Goal: Task Accomplishment & Management: Manage account settings

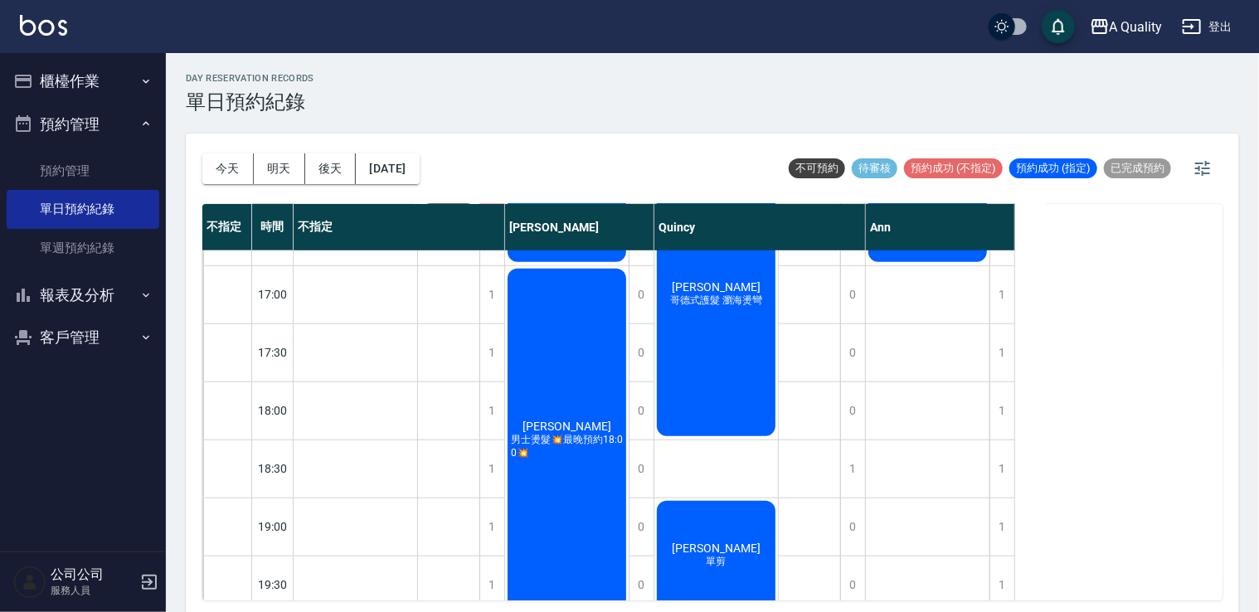
scroll to position [708, 0]
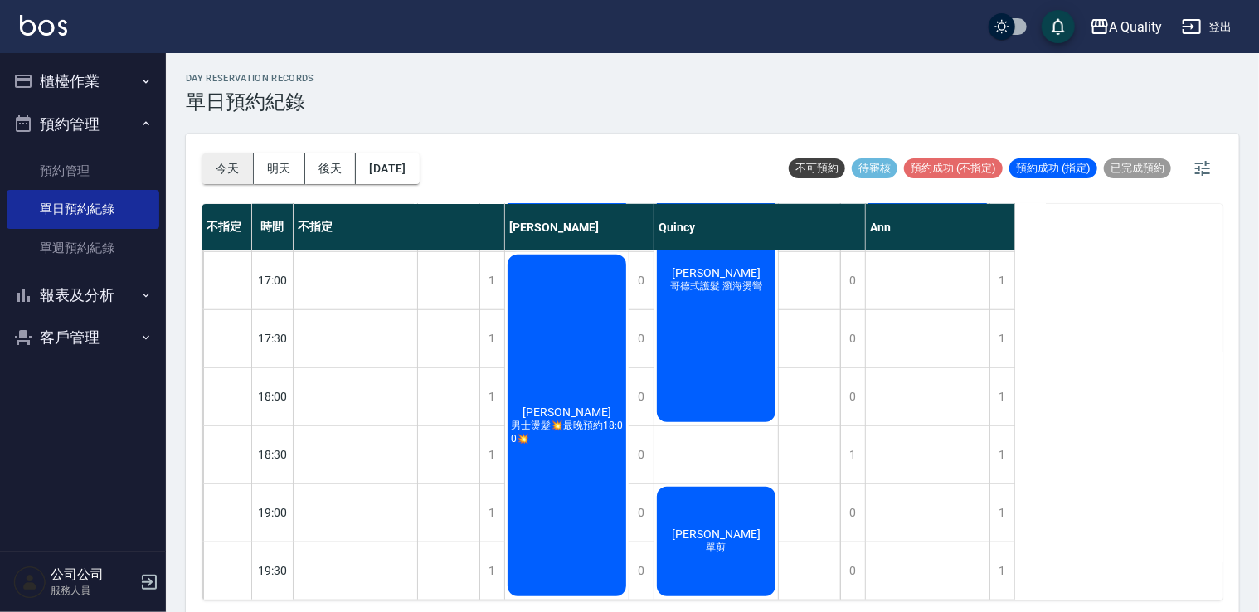
click at [206, 163] on button "今天" at bounding box center [227, 168] width 51 height 31
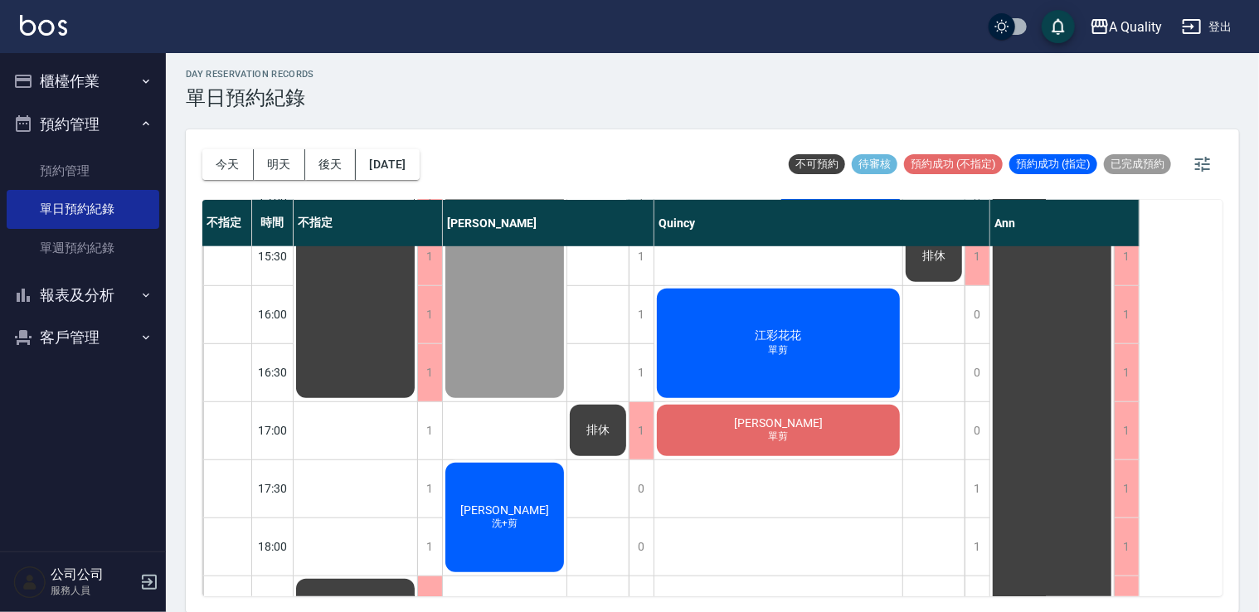
scroll to position [708, 0]
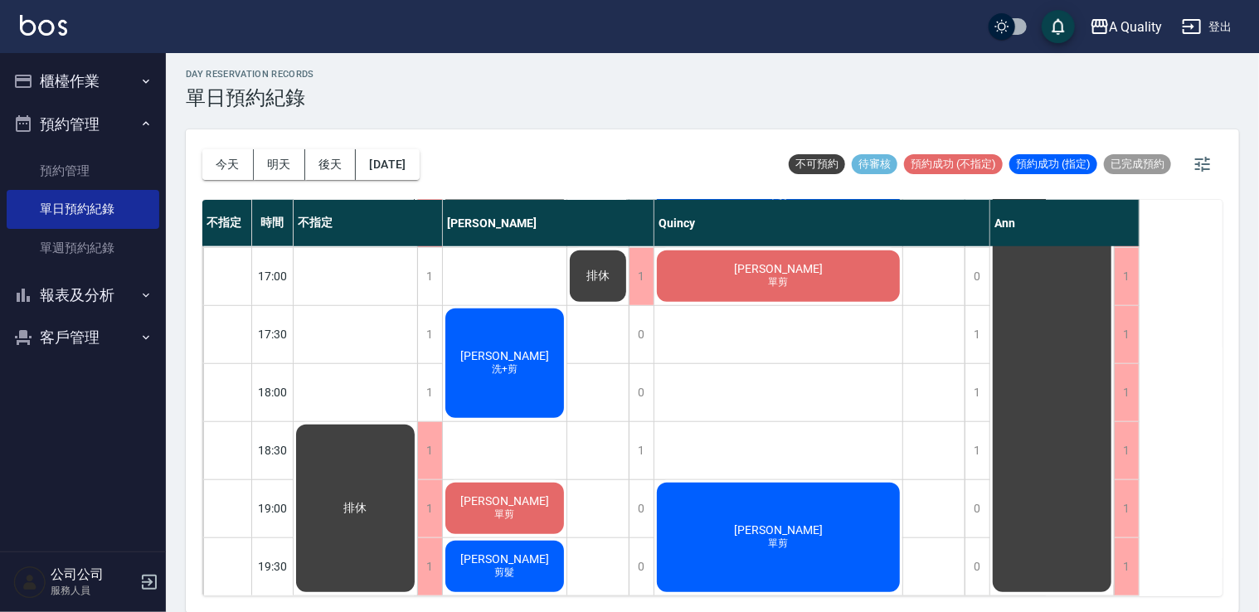
click at [534, 495] on div "許子珊 單剪" at bounding box center [505, 508] width 124 height 56
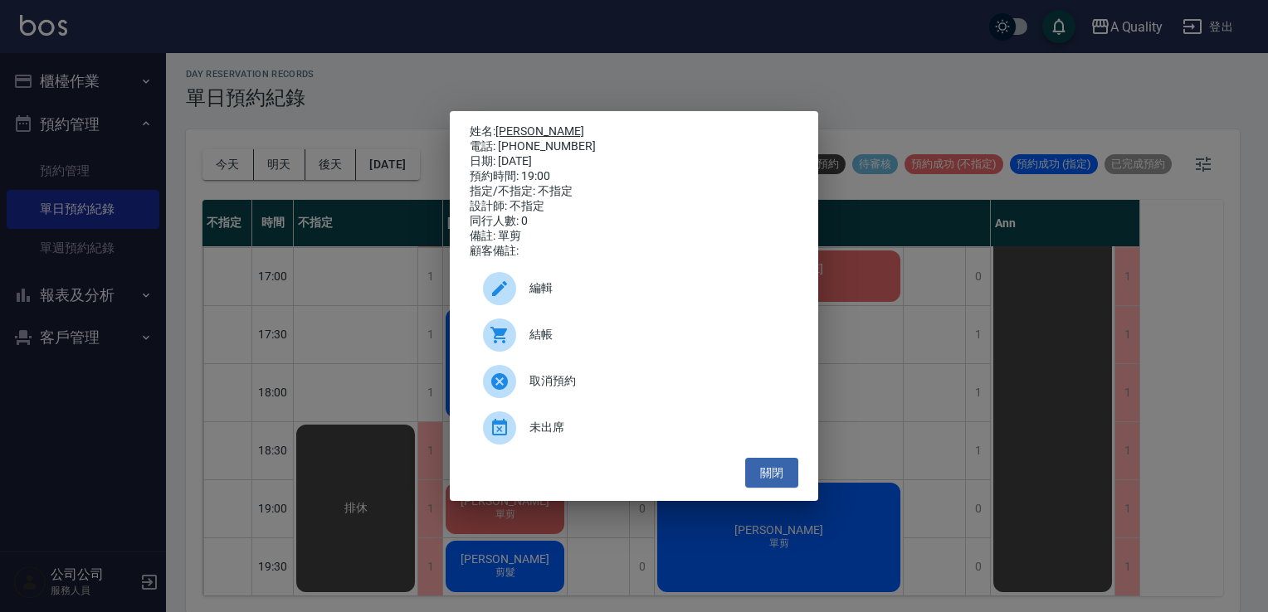
click at [521, 129] on link "[PERSON_NAME]" at bounding box center [539, 130] width 89 height 13
click at [778, 475] on button "關閉" at bounding box center [771, 473] width 53 height 31
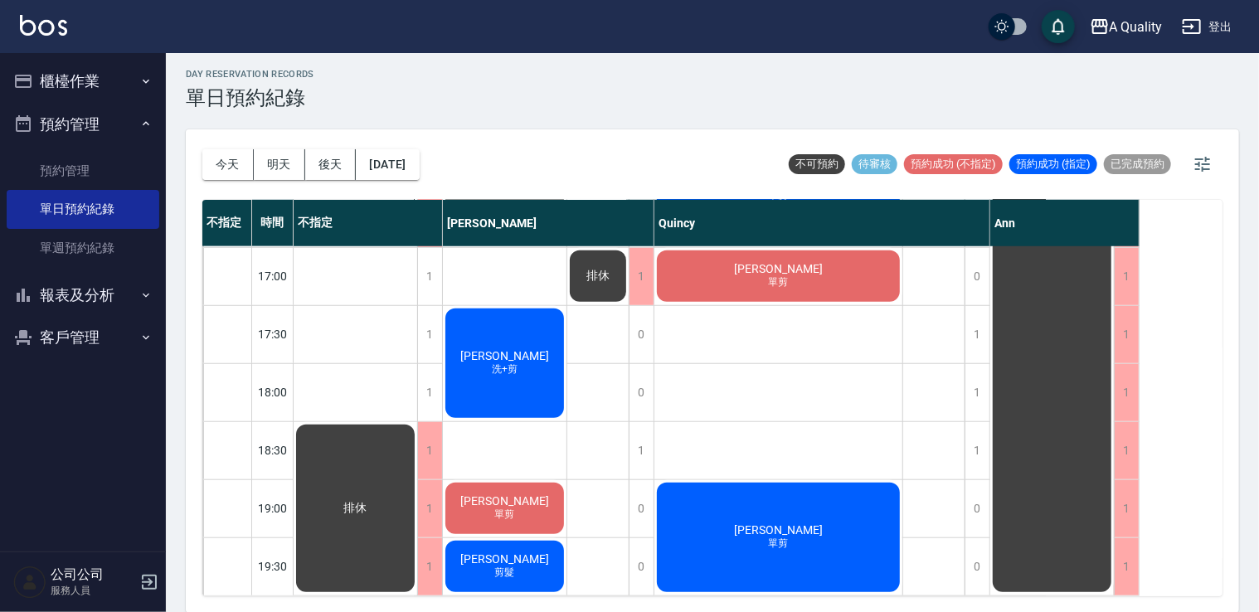
click at [528, 348] on div "許駿明 洗+剪" at bounding box center [505, 363] width 124 height 114
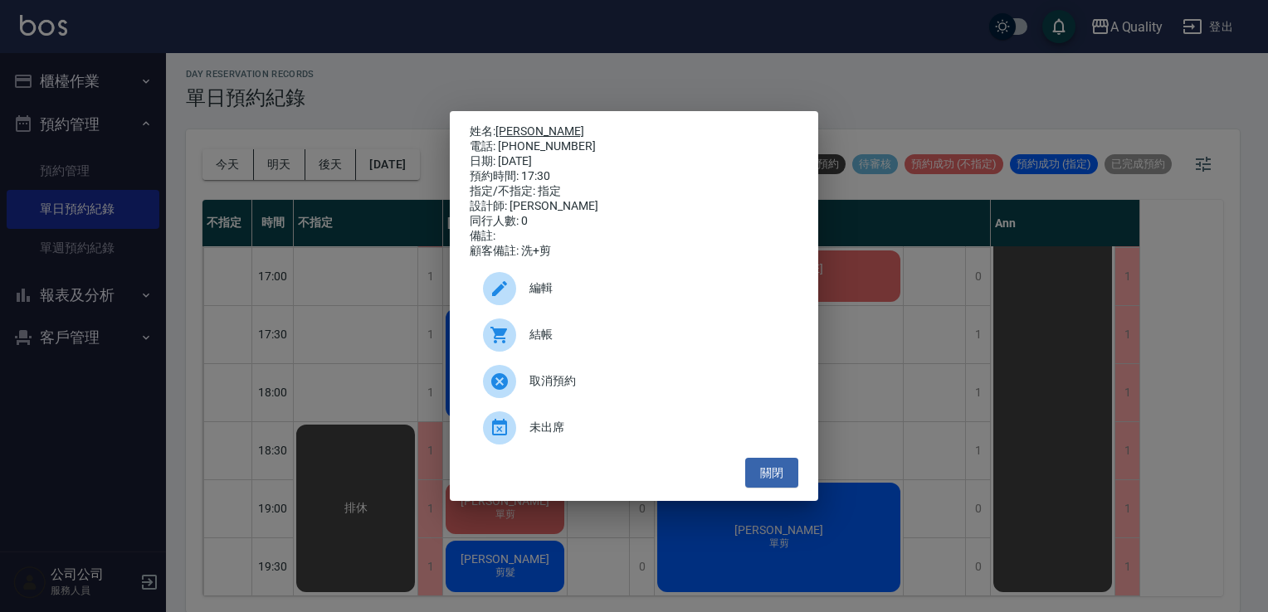
click at [514, 132] on link "許駿明" at bounding box center [539, 130] width 89 height 13
click at [773, 474] on button "關閉" at bounding box center [771, 473] width 53 height 31
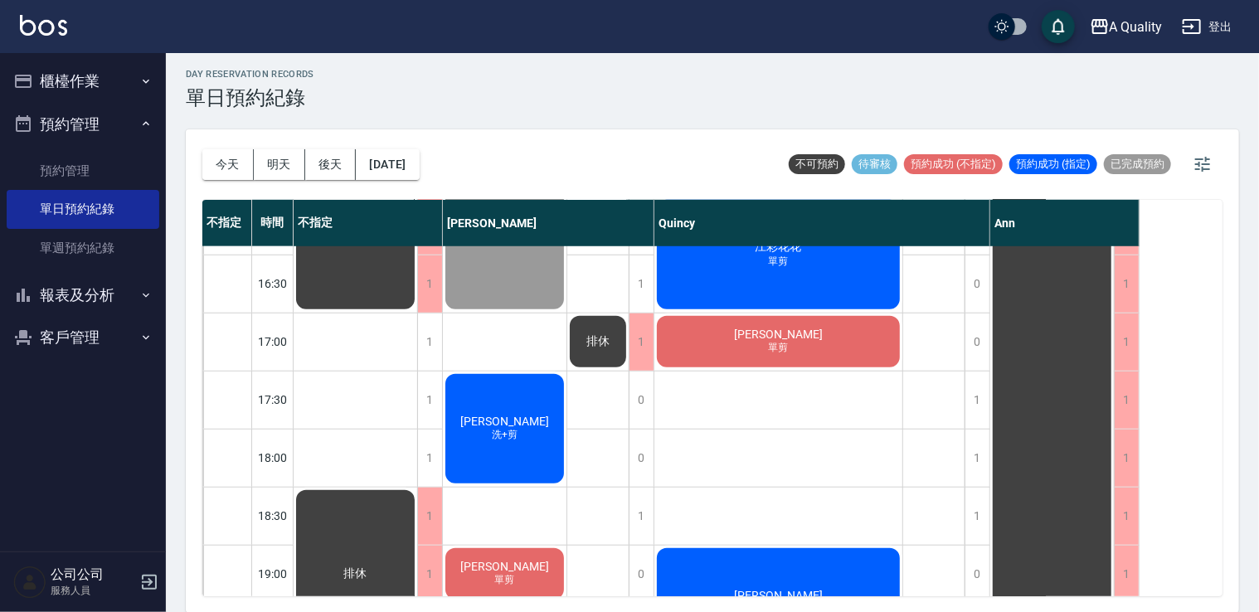
scroll to position [542, 0]
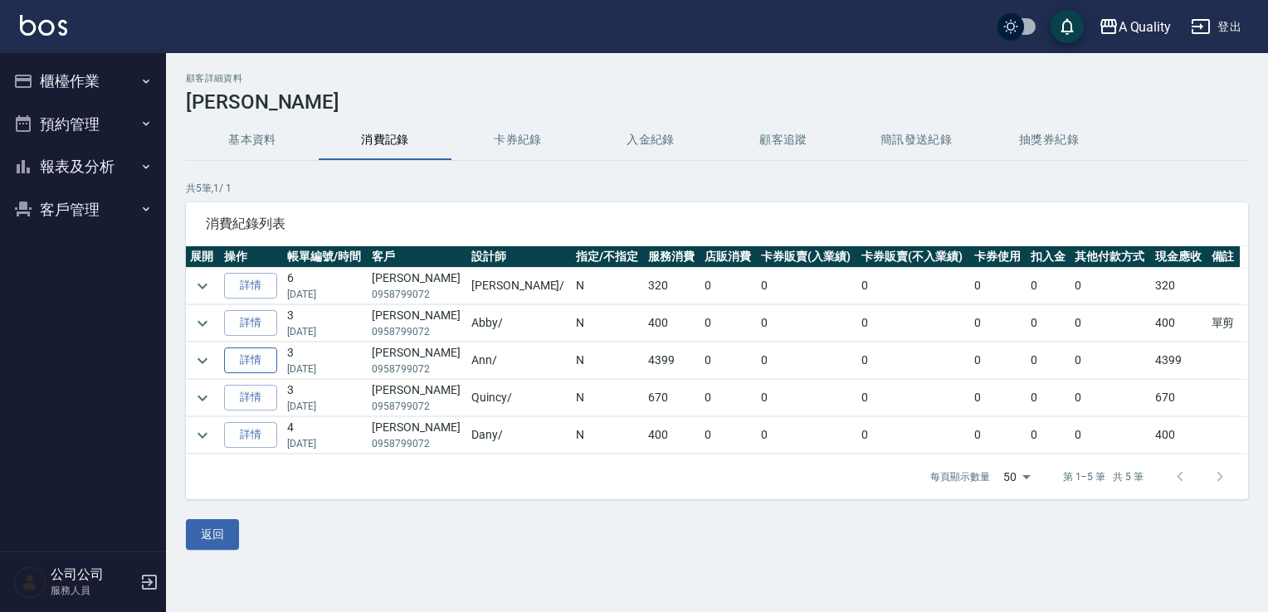
click at [262, 352] on link "詳情" at bounding box center [250, 361] width 53 height 26
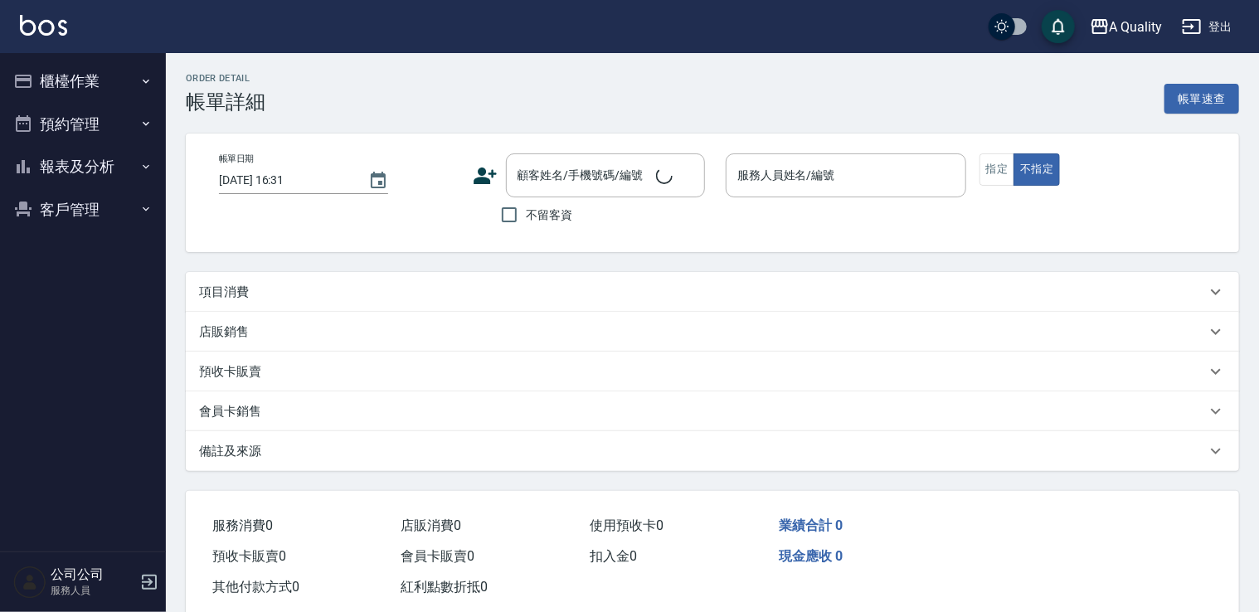
type input "[DATE] 14:21"
type input "Ann(無代號)"
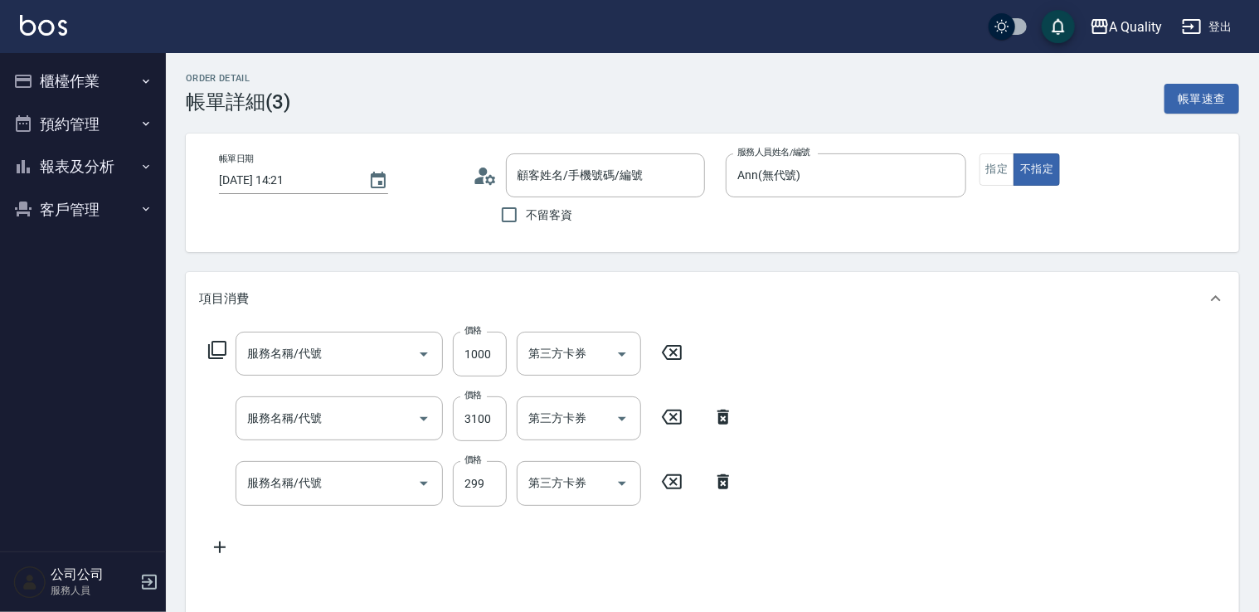
type input "[PERSON_NAME]/0958799072/"
type input "資生堂基礎護(501)"
type input "染髮(401)"
type input "剪髮(201)"
